Goal: Task Accomplishment & Management: Manage account settings

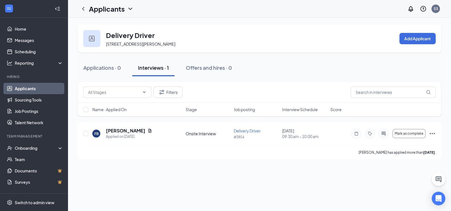
click at [129, 9] on icon "ChevronDown" at bounding box center [130, 8] width 7 height 7
click at [200, 22] on div "Delivery Driver [STREET_ADDRESS][PERSON_NAME] Add Applicant Applications · 0 In…" at bounding box center [259, 92] width 383 height 148
click at [34, 110] on link "Job Postings" at bounding box center [39, 110] width 48 height 11
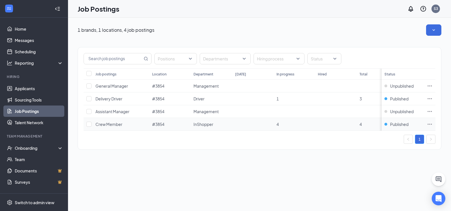
click at [117, 123] on span "Crew Member" at bounding box center [108, 123] width 27 height 5
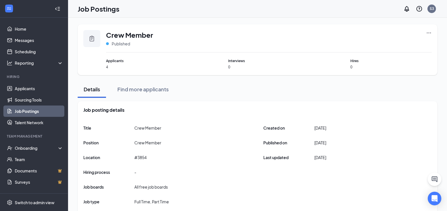
click at [110, 63] on span "Applicants" at bounding box center [146, 60] width 81 height 5
click at [107, 67] on span "4" at bounding box center [146, 67] width 81 height 5
click at [117, 59] on span "Applicants" at bounding box center [146, 60] width 81 height 5
click at [46, 92] on link "Applicants" at bounding box center [39, 88] width 48 height 11
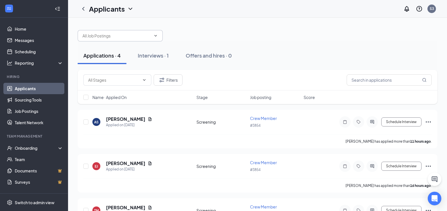
click at [144, 34] on input "text" at bounding box center [116, 36] width 69 height 6
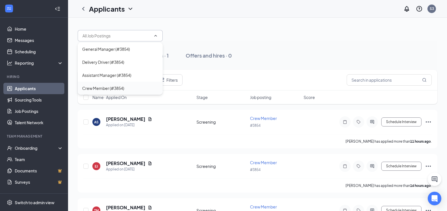
click at [121, 86] on div "Crew Member (#3854)" at bounding box center [103, 88] width 42 height 6
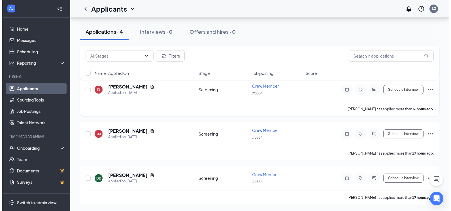
scroll to position [89, 0]
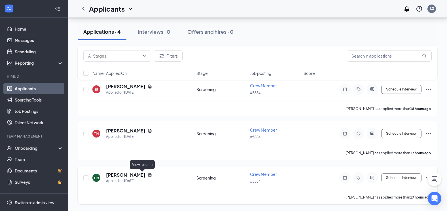
click at [148, 174] on icon "Document" at bounding box center [150, 174] width 5 height 5
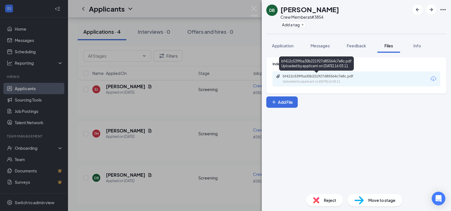
click at [347, 77] on div "bf412c539fba30b221927d85564c7e8c.pdf" at bounding box center [322, 76] width 79 height 5
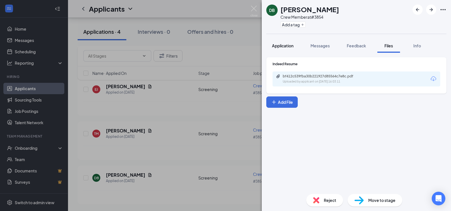
click at [279, 48] on span "Application" at bounding box center [283, 45] width 22 height 5
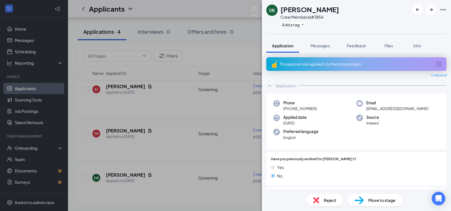
click at [435, 62] on icon "ArrowCircle" at bounding box center [438, 64] width 7 height 7
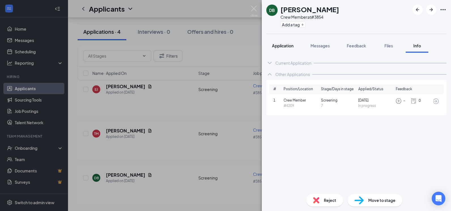
click at [292, 49] on button "Application" at bounding box center [282, 46] width 33 height 14
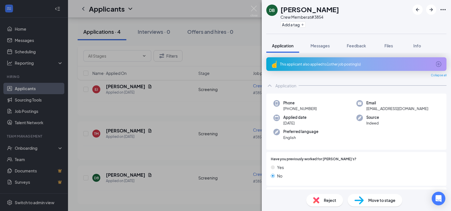
click at [374, 203] on div "Move to stage" at bounding box center [374, 200] width 55 height 12
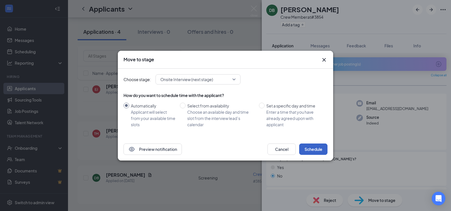
click at [321, 148] on button "Schedule" at bounding box center [313, 148] width 28 height 11
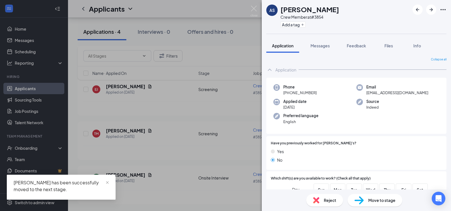
click at [209, 103] on div "AS [PERSON_NAME] Crew Member at #3854 Add a tag Application Messages Feedback F…" at bounding box center [225, 105] width 451 height 211
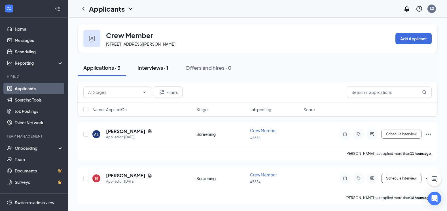
click at [156, 68] on div "Interviews · 1" at bounding box center [152, 67] width 31 height 7
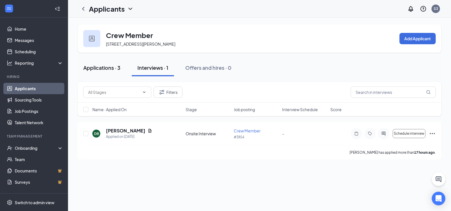
click at [102, 70] on div "Applications · 3" at bounding box center [101, 67] width 37 height 7
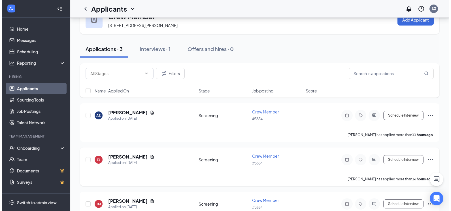
scroll to position [45, 0]
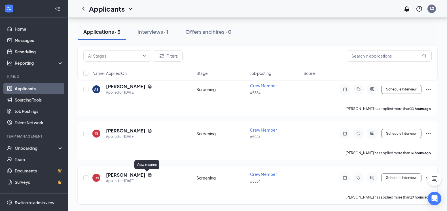
click at [148, 174] on icon "Document" at bounding box center [150, 174] width 5 height 5
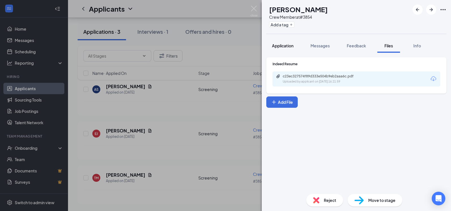
click at [286, 48] on button "Application" at bounding box center [282, 46] width 33 height 14
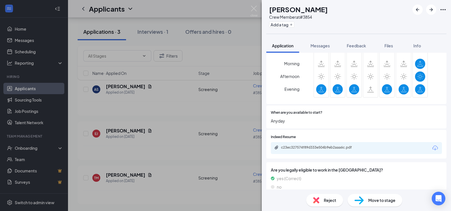
scroll to position [101, 0]
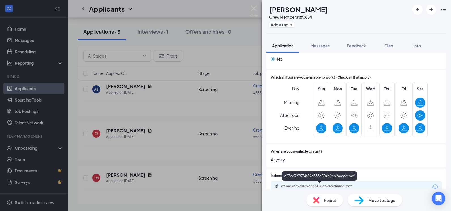
click at [349, 184] on div "c23ec327574f89d333e504b9eb2aaa6c.pdf" at bounding box center [320, 186] width 79 height 5
drag, startPoint x: 237, startPoint y: 136, endPoint x: 232, endPoint y: 139, distance: 5.5
click at [236, 136] on div "TM [PERSON_NAME] Crew Member at #3854 Add a tag Application Messages Feedback F…" at bounding box center [225, 105] width 451 height 211
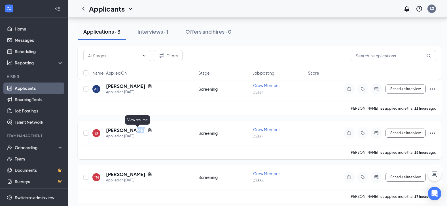
click at [148, 130] on icon "Document" at bounding box center [150, 130] width 5 height 5
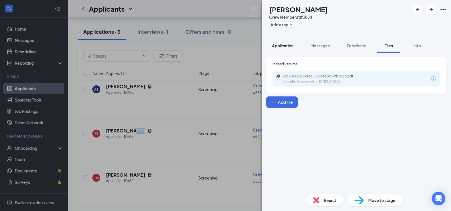
click at [289, 46] on span "Application" at bounding box center [283, 45] width 22 height 5
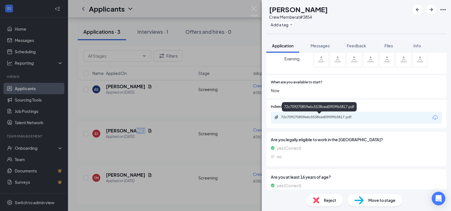
scroll to position [186, 0]
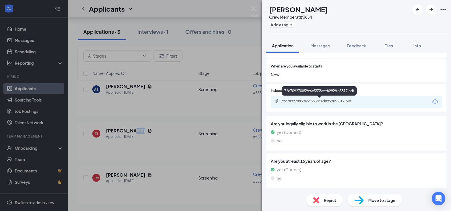
click at [337, 102] on div "72c709270859e6c5538ced0959fb5817.pdf" at bounding box center [320, 101] width 79 height 5
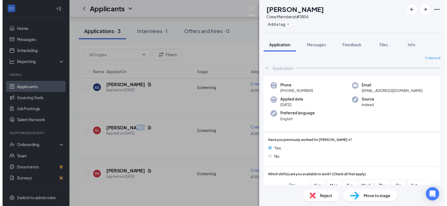
scroll to position [28, 0]
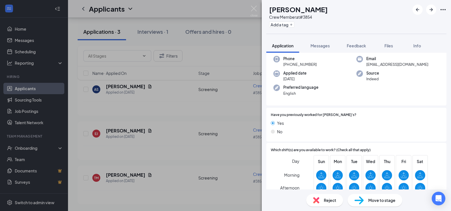
click at [374, 206] on div "Reject Move to stage" at bounding box center [356, 200] width 189 height 22
click at [375, 201] on span "Move to stage" at bounding box center [381, 200] width 27 height 6
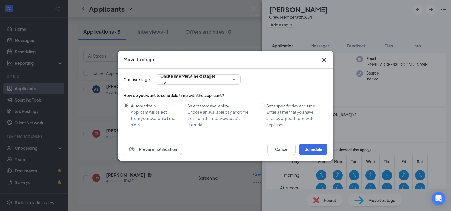
click at [154, 108] on div "Automatically Applicant will select from your available time slots" at bounding box center [153, 115] width 44 height 25
click at [323, 150] on button "Schedule" at bounding box center [313, 148] width 28 height 11
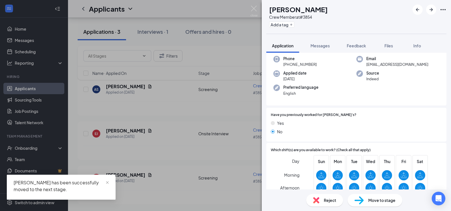
click at [209, 110] on div "TM [PERSON_NAME] Crew Member at #3854 Add a tag Application Messages Feedback F…" at bounding box center [225, 105] width 451 height 211
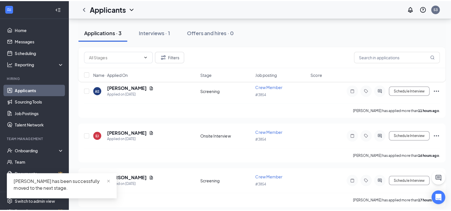
scroll to position [1, 0]
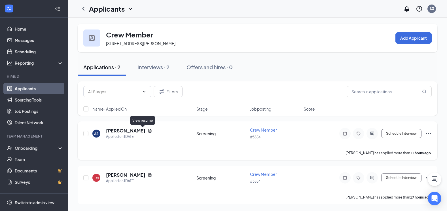
click at [148, 131] on icon "Document" at bounding box center [149, 131] width 3 height 4
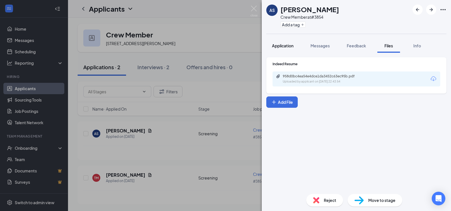
click at [295, 46] on button "Application" at bounding box center [282, 46] width 33 height 14
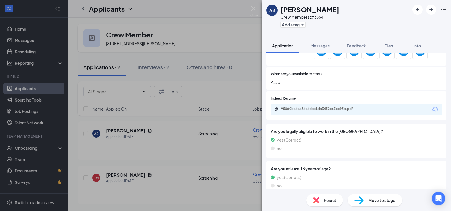
scroll to position [186, 0]
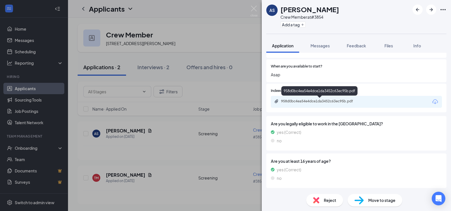
click at [328, 100] on div "958d0bc4ea54e4dce1da3452c63ec95b.pdf" at bounding box center [320, 101] width 79 height 5
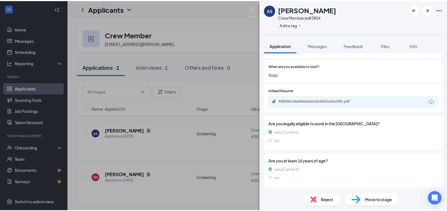
scroll to position [183, 0]
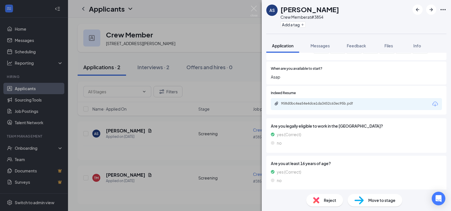
click at [359, 197] on img at bounding box center [358, 200] width 9 height 8
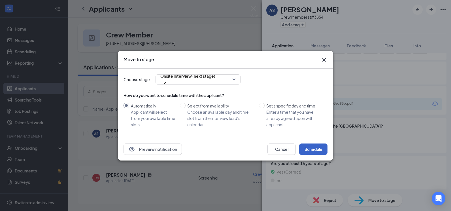
click at [309, 152] on button "Schedule" at bounding box center [313, 148] width 28 height 11
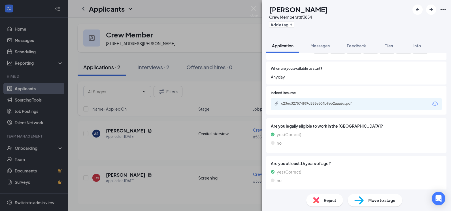
click at [251, 106] on div "TM [PERSON_NAME] Crew Member at #3854 Add a tag Application Messages Feedback F…" at bounding box center [225, 105] width 451 height 211
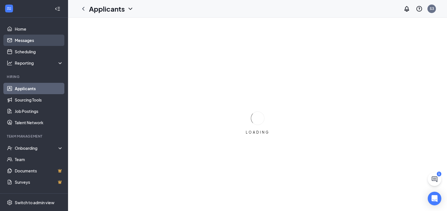
click at [29, 41] on link "Messages" at bounding box center [39, 40] width 48 height 11
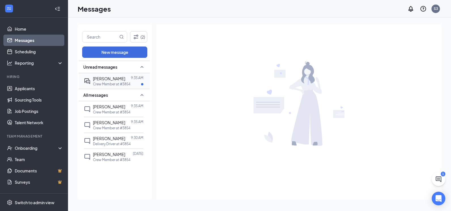
click at [126, 83] on p "Crew Member at #3854" at bounding box center [111, 84] width 37 height 5
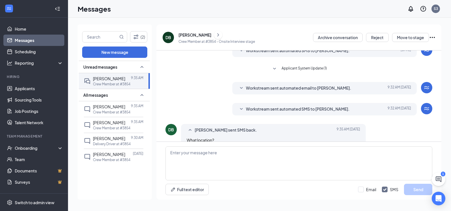
scroll to position [35, 0]
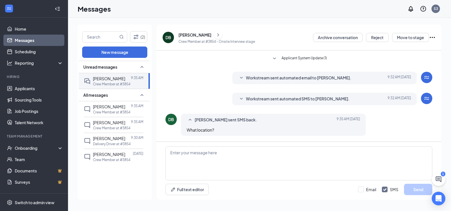
click at [300, 102] on span "Workstream sent automated SMS to David Boehme." at bounding box center [298, 98] width 104 height 7
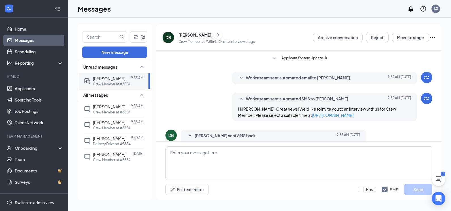
click at [300, 101] on span "Workstream sent automated SMS to David Boehme." at bounding box center [298, 98] width 104 height 7
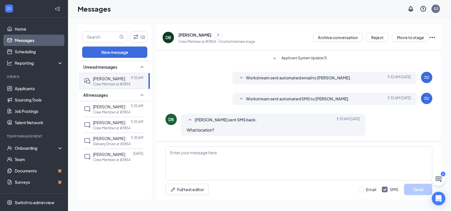
click at [298, 79] on span "Workstream sent automated email to David Boehme." at bounding box center [298, 77] width 105 height 7
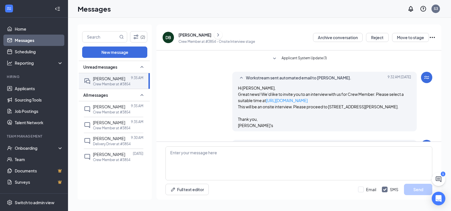
click at [298, 79] on span "Workstream sent automated email to David Boehme." at bounding box center [298, 77] width 105 height 7
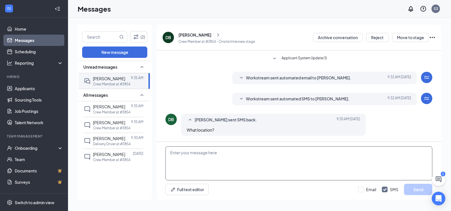
click at [270, 153] on textarea at bounding box center [298, 163] width 267 height 34
type textarea "e"
type textarea "a"
type textarea "Elizabethtown"
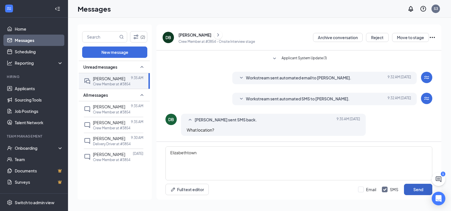
click at [419, 187] on button "Send" at bounding box center [418, 188] width 28 height 11
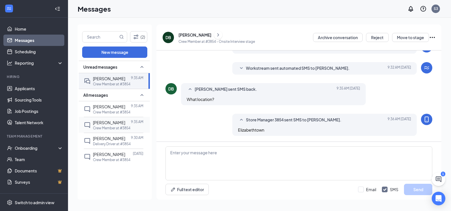
click at [112, 122] on span "[PERSON_NAME]" at bounding box center [109, 122] width 32 height 5
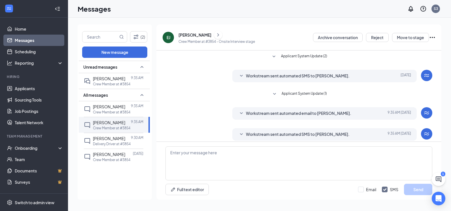
scroll to position [5, 0]
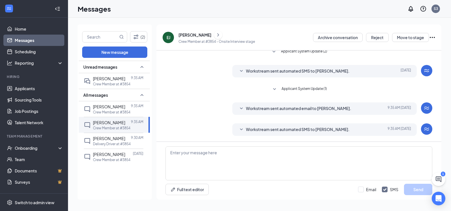
click at [205, 32] on div "[PERSON_NAME]" at bounding box center [216, 35] width 76 height 8
click at [439, 180] on icon "ChatActive" at bounding box center [439, 179] width 6 height 6
click at [411, 207] on icon "Minimize" at bounding box center [410, 203] width 7 height 7
click at [439, 181] on icon "ChatActive" at bounding box center [438, 179] width 7 height 7
click at [397, 204] on icon "ChevronUp" at bounding box center [400, 203] width 7 height 7
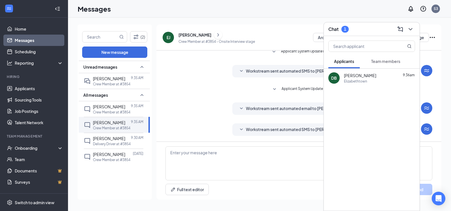
click at [377, 61] on span "Team members" at bounding box center [385, 61] width 29 height 5
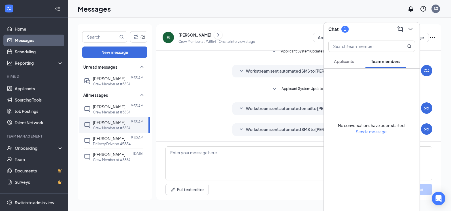
click at [350, 63] on span "Applicants" at bounding box center [344, 61] width 20 height 5
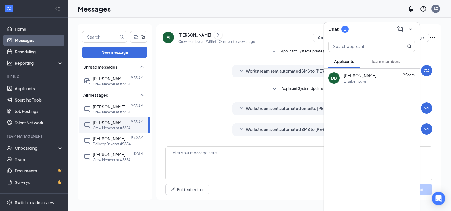
click at [344, 29] on div "1" at bounding box center [345, 29] width 2 height 5
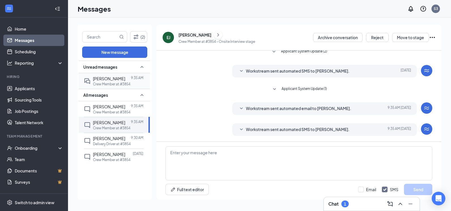
click at [118, 76] on span "[PERSON_NAME]" at bounding box center [109, 78] width 32 height 5
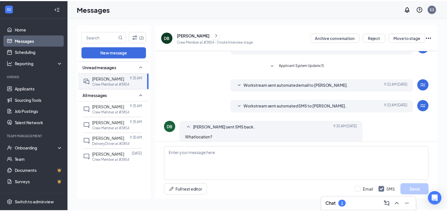
scroll to position [66, 0]
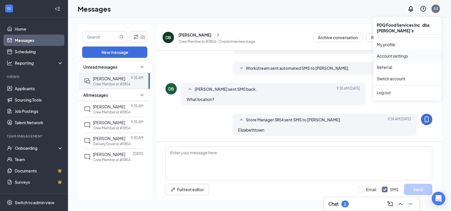
click at [412, 58] on link "Account settings" at bounding box center [407, 56] width 61 height 6
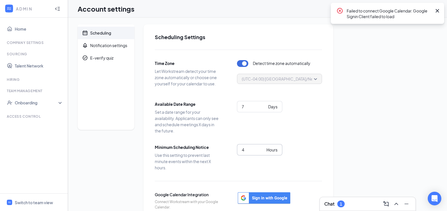
click at [256, 153] on span "4 Hours" at bounding box center [259, 149] width 45 height 11
click at [262, 151] on input "3" at bounding box center [253, 149] width 22 height 6
click at [262, 151] on input "2" at bounding box center [253, 149] width 22 height 6
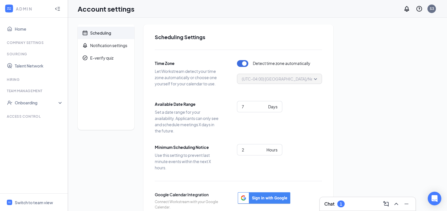
click at [359, 151] on div "Scheduling Notification settings E-verify quiz Scheduling Settings Time Zone Le…" at bounding box center [257, 144] width 359 height 240
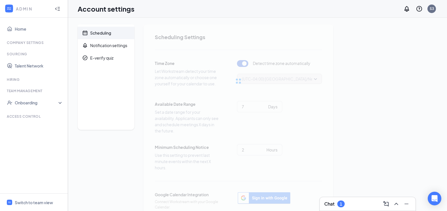
click at [266, 149] on div "Hours" at bounding box center [271, 149] width 11 height 6
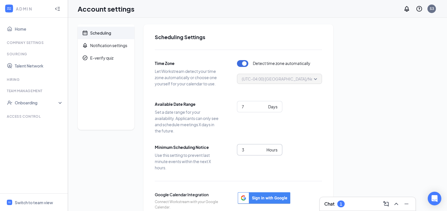
type input "3"
click at [262, 149] on input "3" at bounding box center [253, 149] width 22 height 6
click at [324, 148] on div "Scheduling Settings Time Zone Let Workstream detect your time zone automaticall…" at bounding box center [238, 144] width 190 height 240
click at [35, 33] on link "Home" at bounding box center [39, 28] width 48 height 11
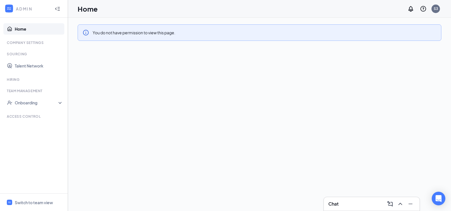
click at [55, 9] on icon "Collapse" at bounding box center [58, 9] width 6 height 6
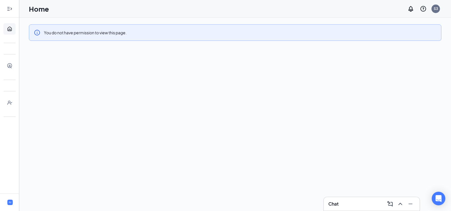
click at [9, 8] on icon "Expand" at bounding box center [10, 9] width 6 height 6
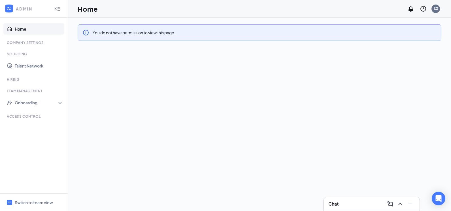
click at [9, 8] on icon "WorkstreamLogo" at bounding box center [9, 9] width 6 height 6
click at [26, 204] on div "Switch to team view" at bounding box center [34, 202] width 38 height 6
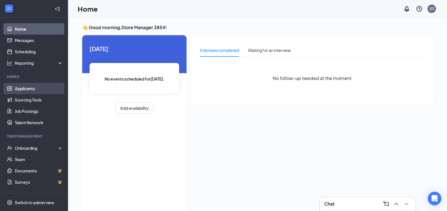
click at [38, 89] on link "Applicants" at bounding box center [39, 88] width 48 height 11
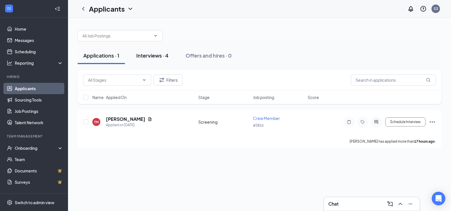
click at [157, 63] on button "Interviews · 4" at bounding box center [153, 55] width 44 height 17
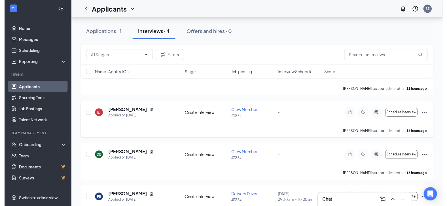
scroll to position [57, 0]
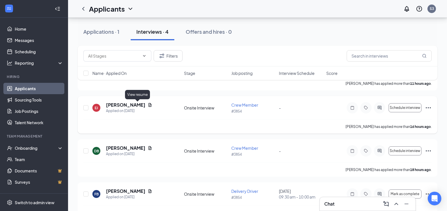
click at [148, 105] on icon "Document" at bounding box center [150, 105] width 5 height 5
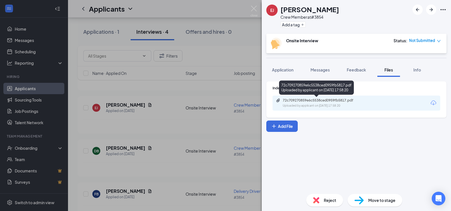
click at [339, 103] on div "72c709270859e6c5538ced0959fb5817.pdf Uploaded by applicant on Aug 25, 2025 at 1…" at bounding box center [322, 103] width 92 height 10
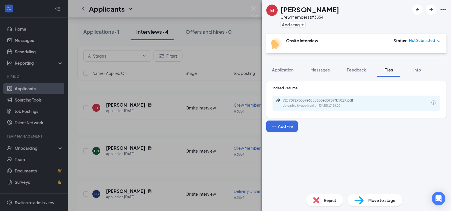
click at [243, 47] on div "EJ Emma Jones Crew Member at #3854 Add a tag Onsite Interview Status : Not Subm…" at bounding box center [225, 105] width 451 height 211
